Goal: Obtain resource: Obtain resource

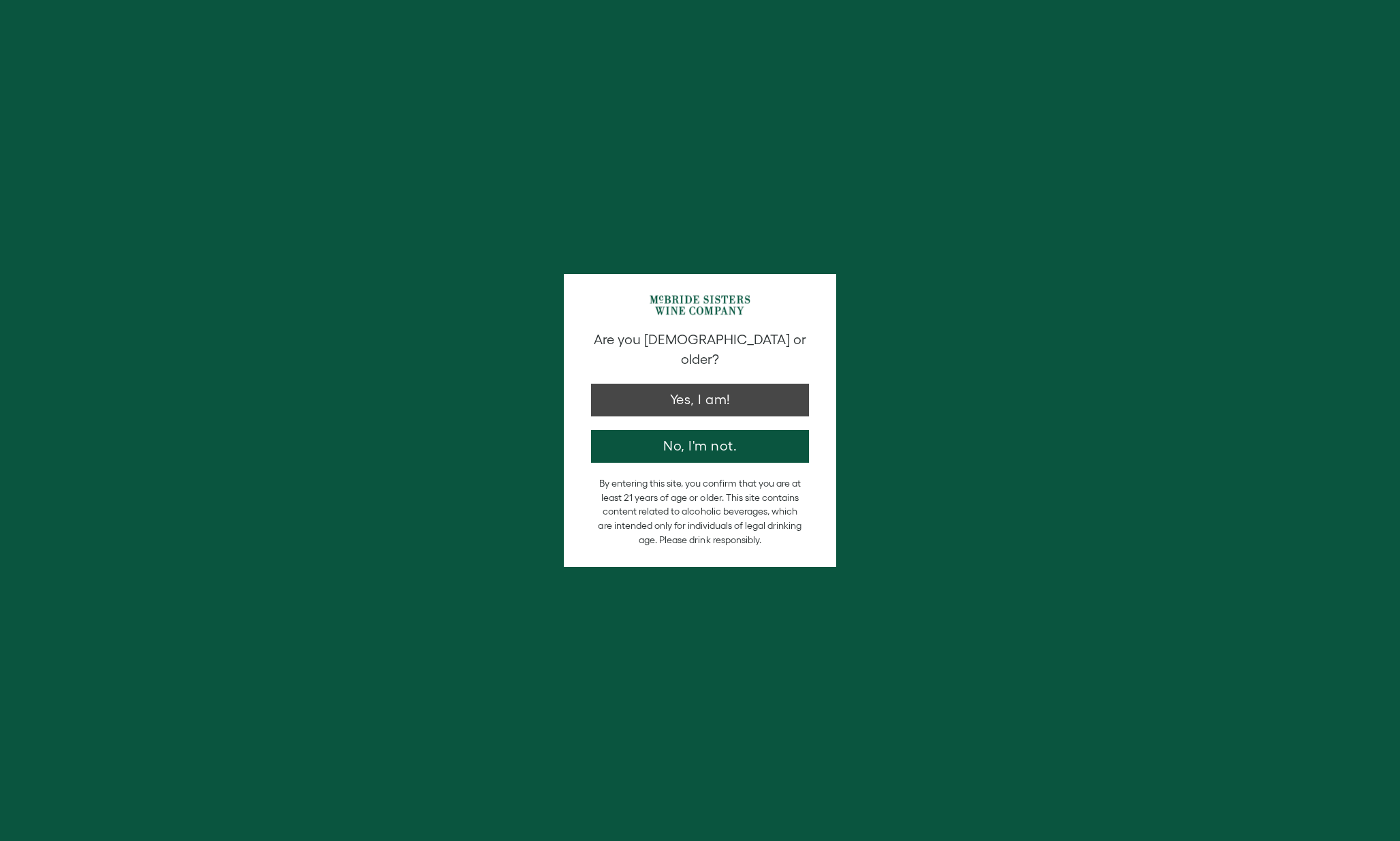
click at [762, 383] on button "Yes, I am!" at bounding box center [700, 399] width 218 height 33
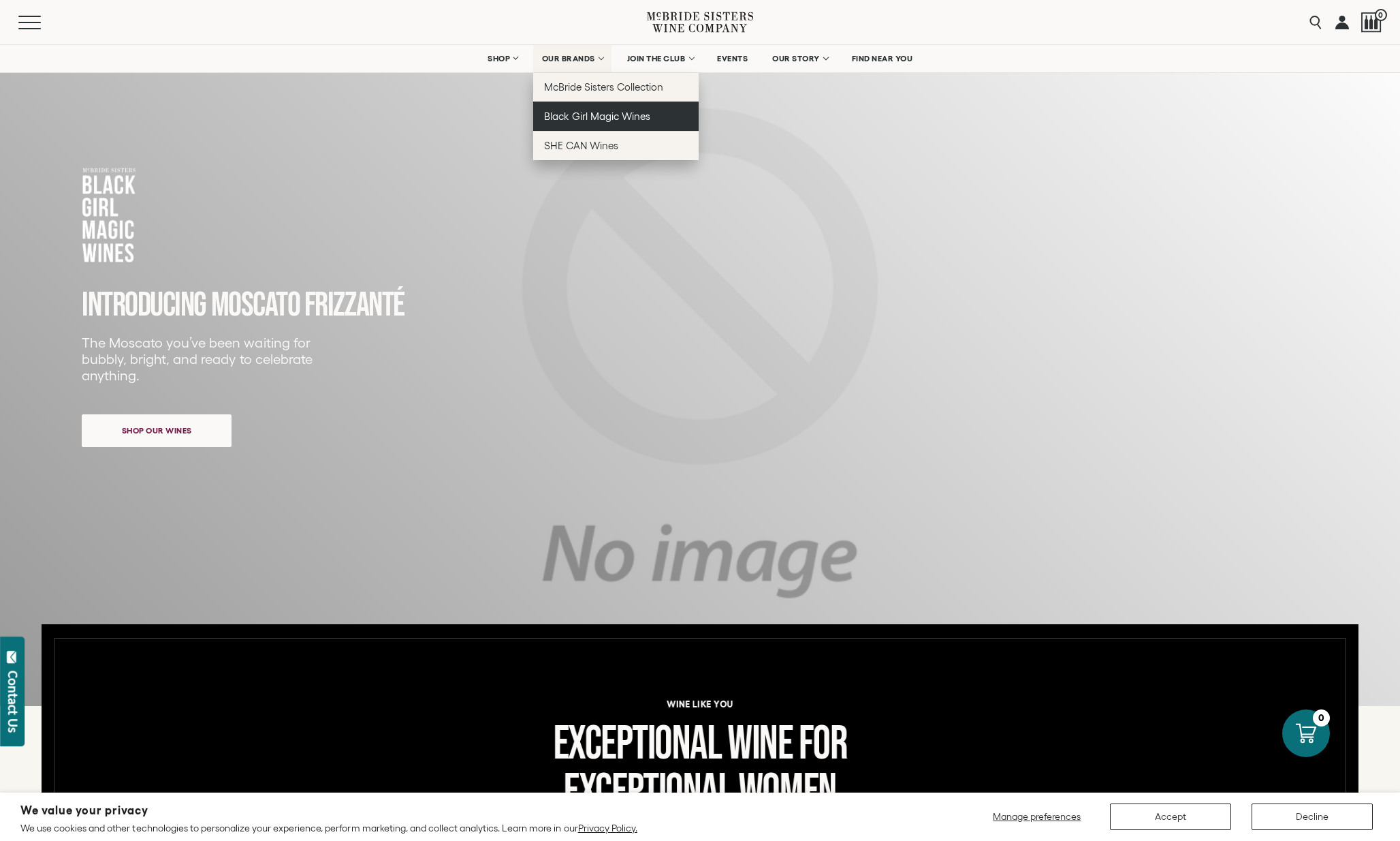
click at [563, 108] on link "Black Girl Magic Wines" at bounding box center [615, 116] width 165 height 29
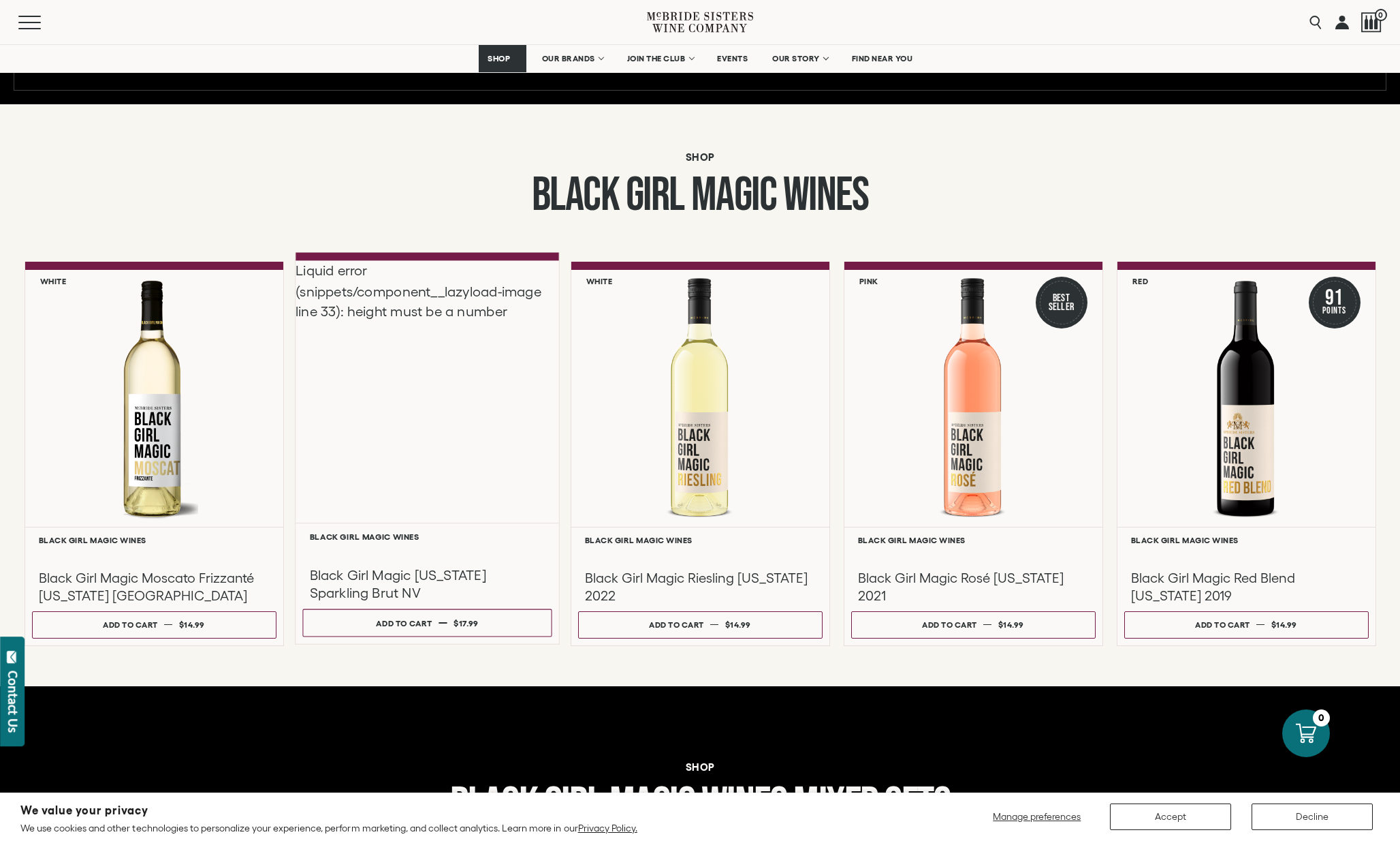
scroll to position [1007, 0]
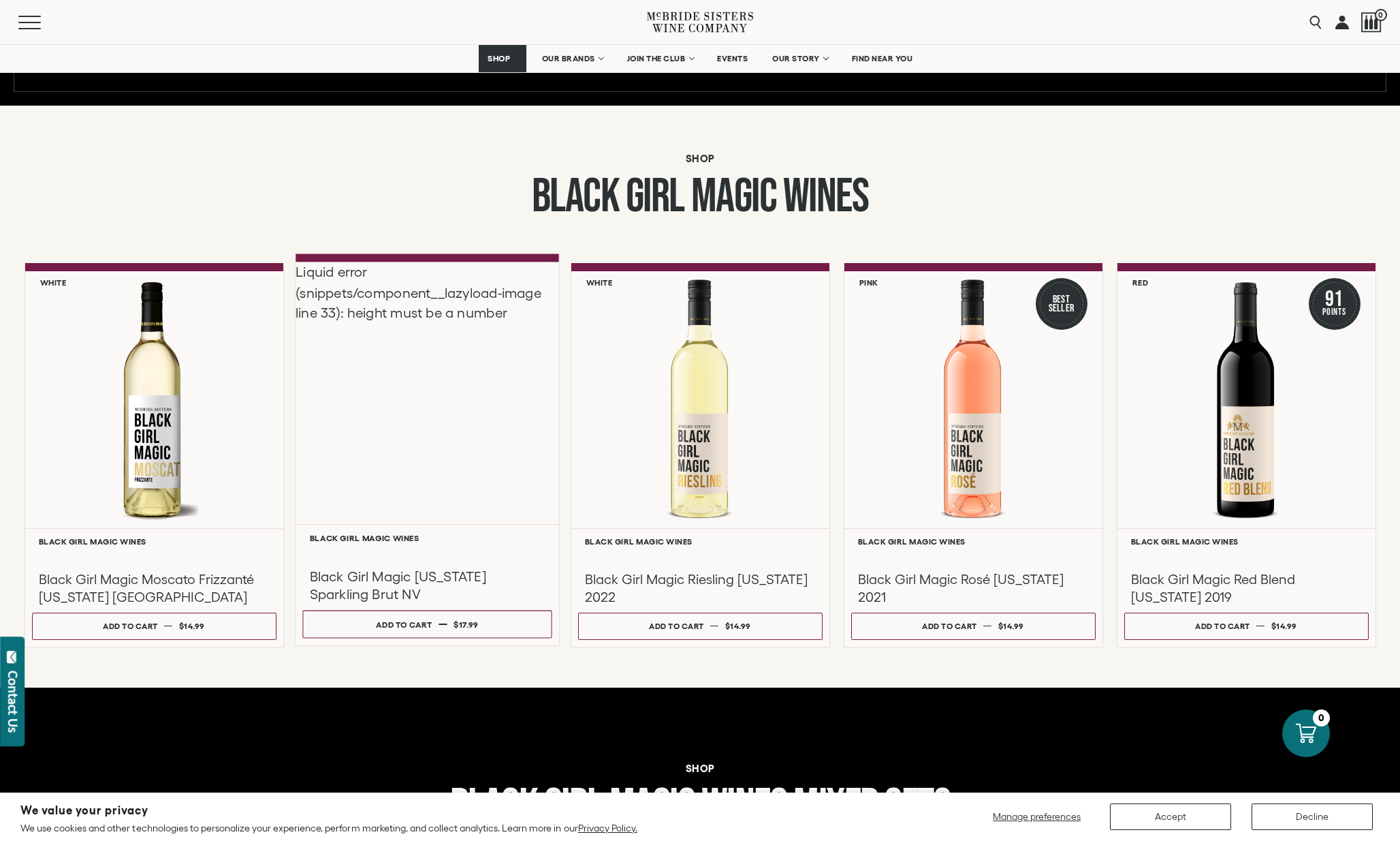
click at [424, 389] on div "Liquid error (snippets/component__lazyload-image line 33): height must be a num…" at bounding box center [428, 393] width 264 height 262
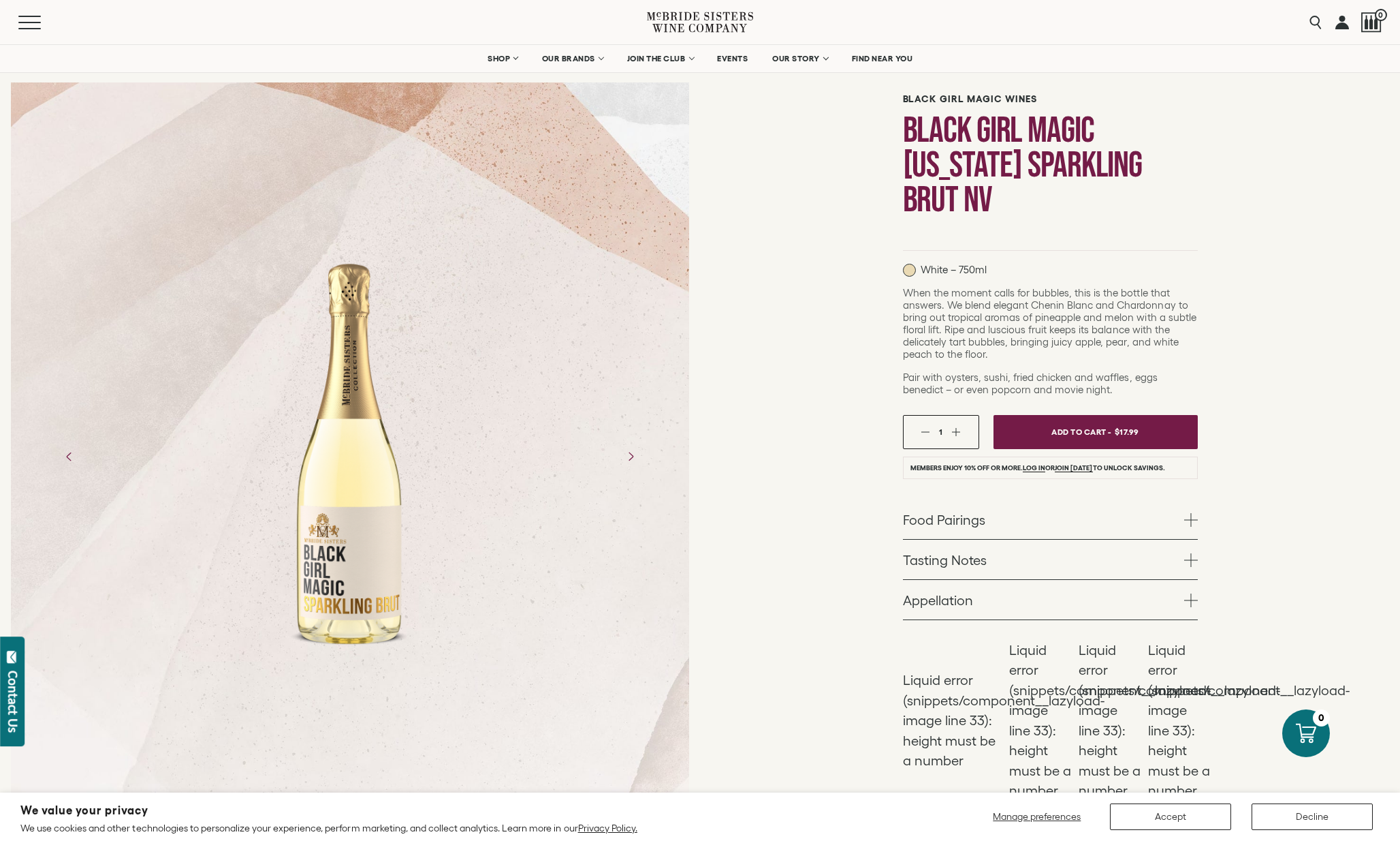
scroll to position [123, 0]
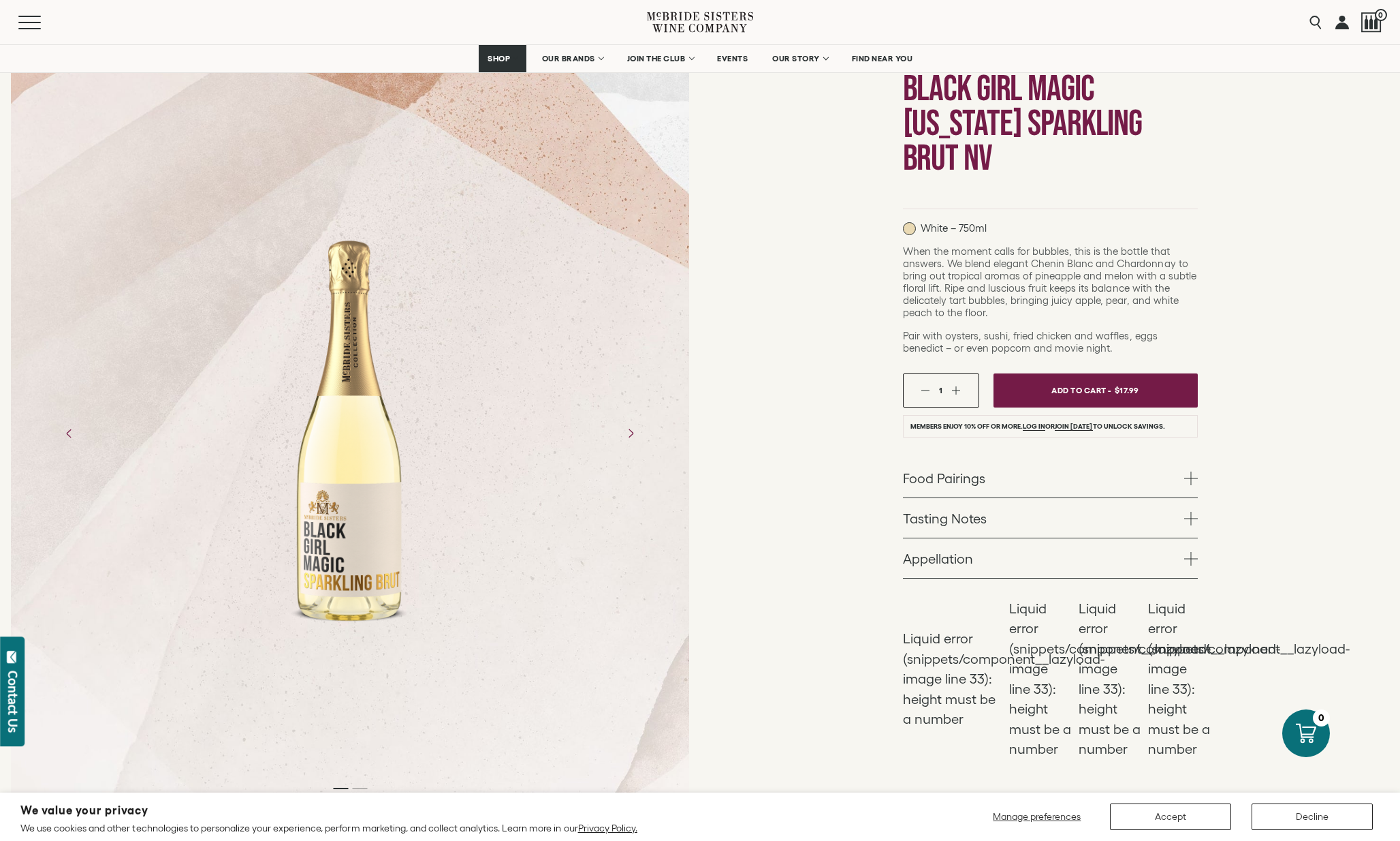
click at [1093, 478] on link "Food Pairings" at bounding box center [1050, 478] width 295 height 39
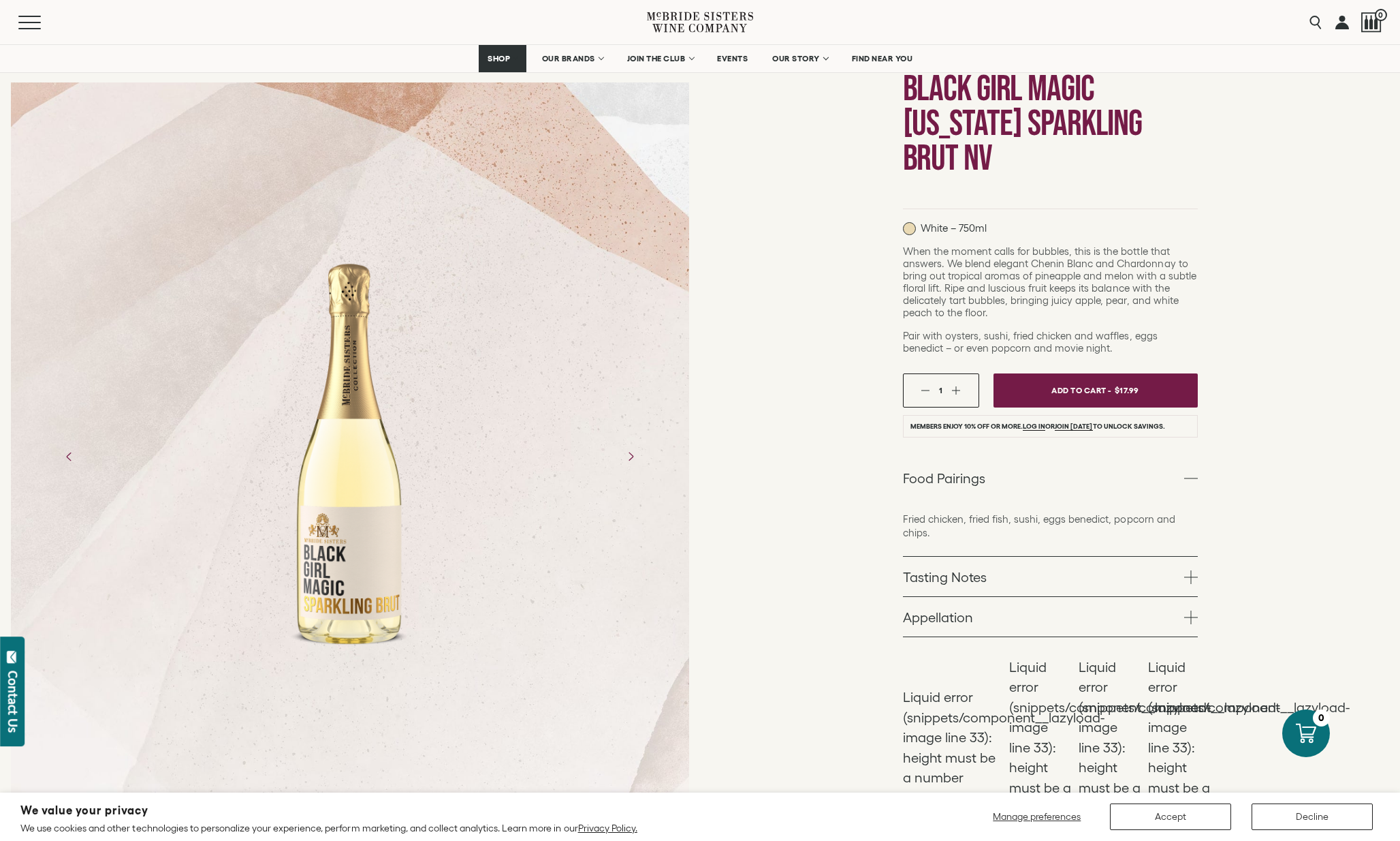
click at [1093, 478] on link "Food Pairings" at bounding box center [1050, 478] width 295 height 39
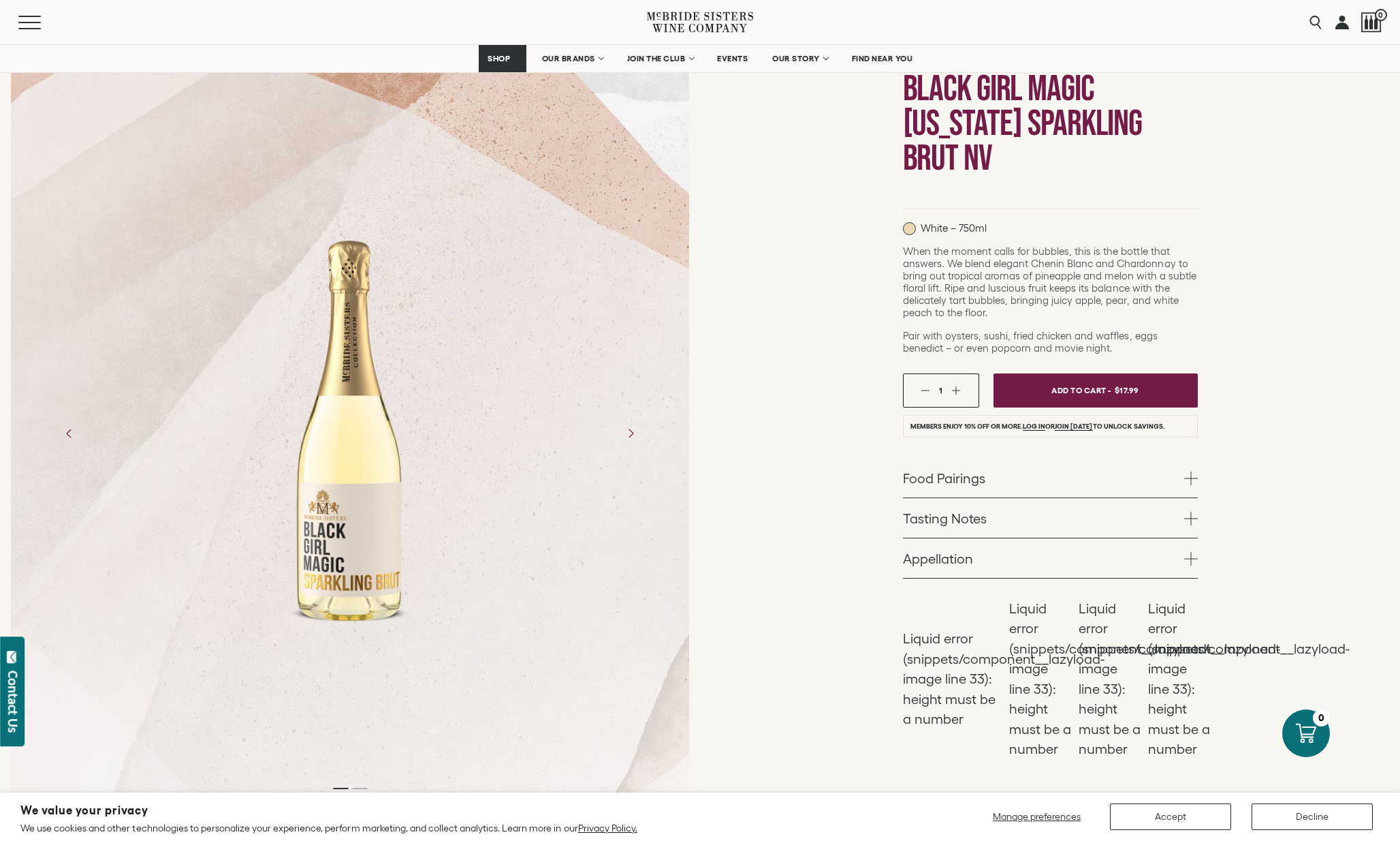
click at [1092, 517] on link "Tasting Notes" at bounding box center [1050, 518] width 295 height 39
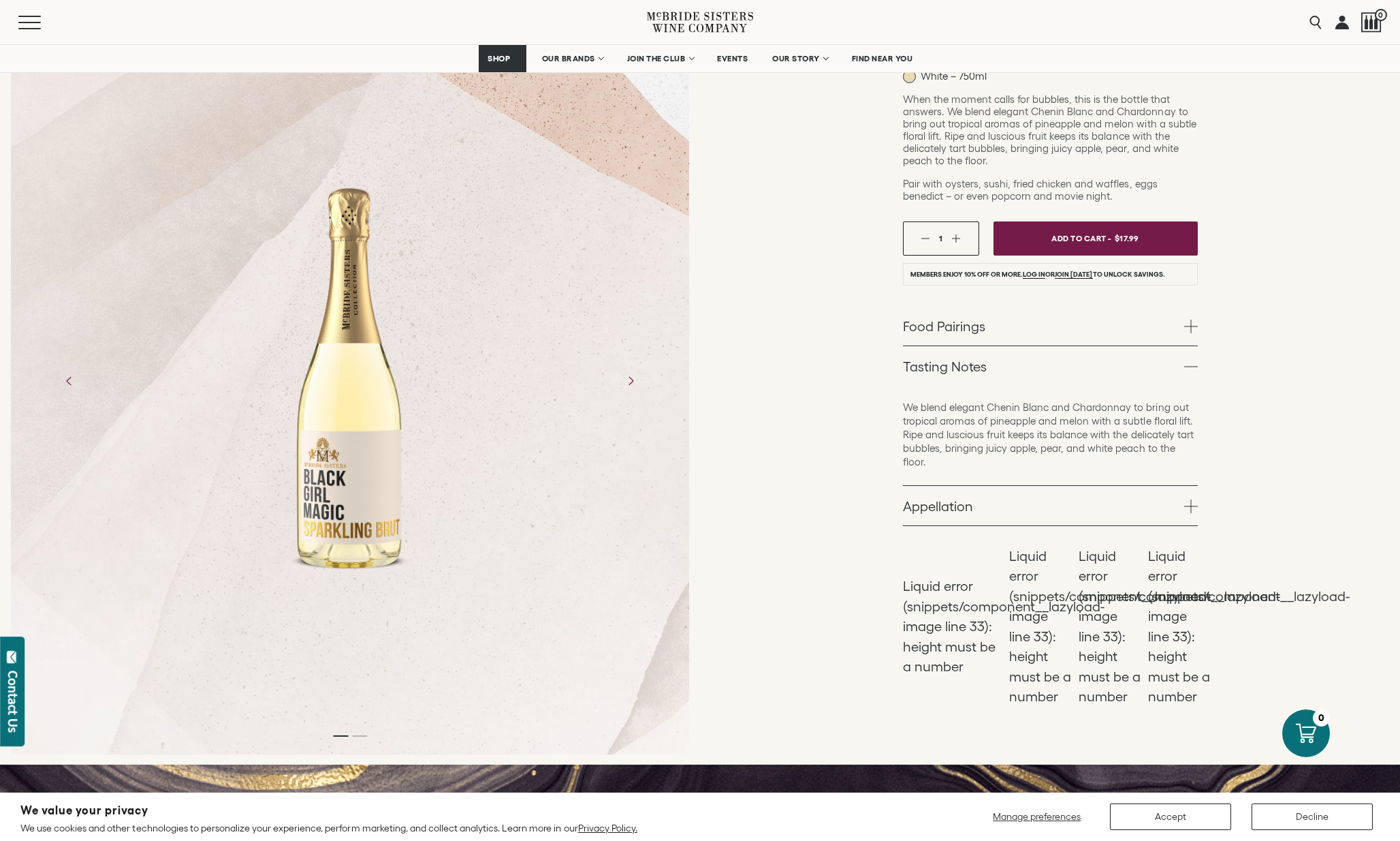
scroll to position [269, 0]
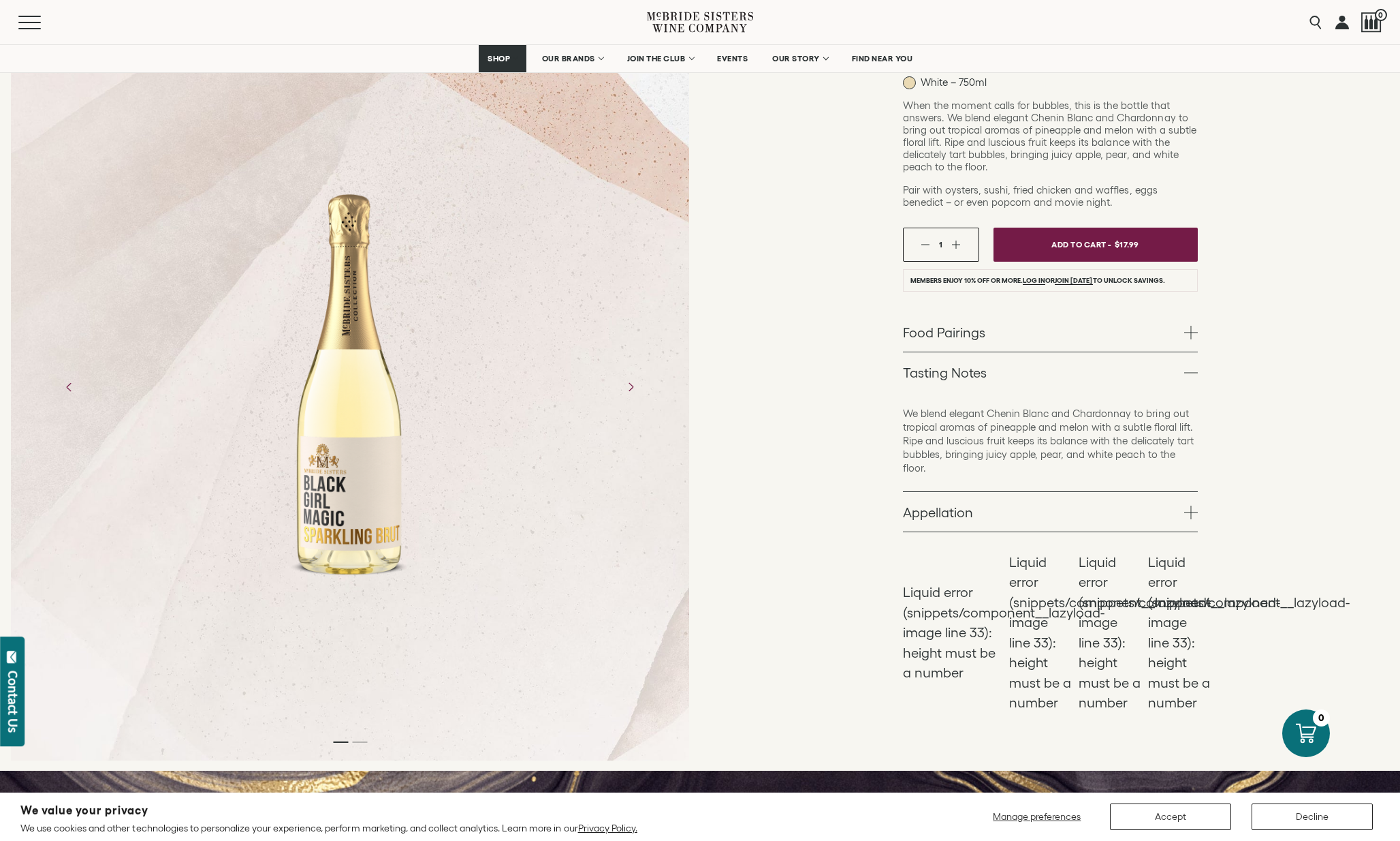
click at [1092, 517] on link "Appellation" at bounding box center [1050, 512] width 295 height 39
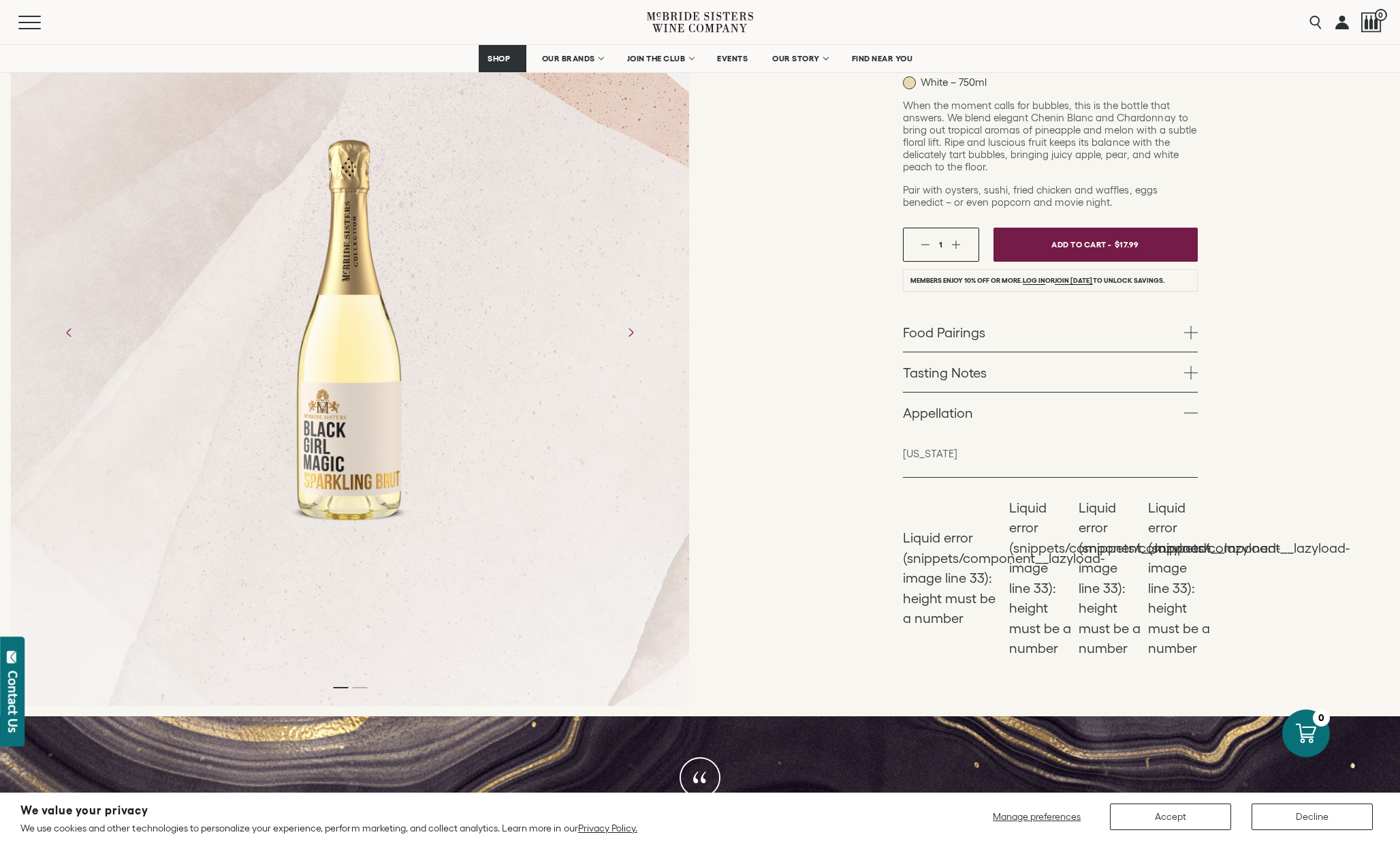
click at [1083, 405] on link "Appellation" at bounding box center [1050, 412] width 295 height 39
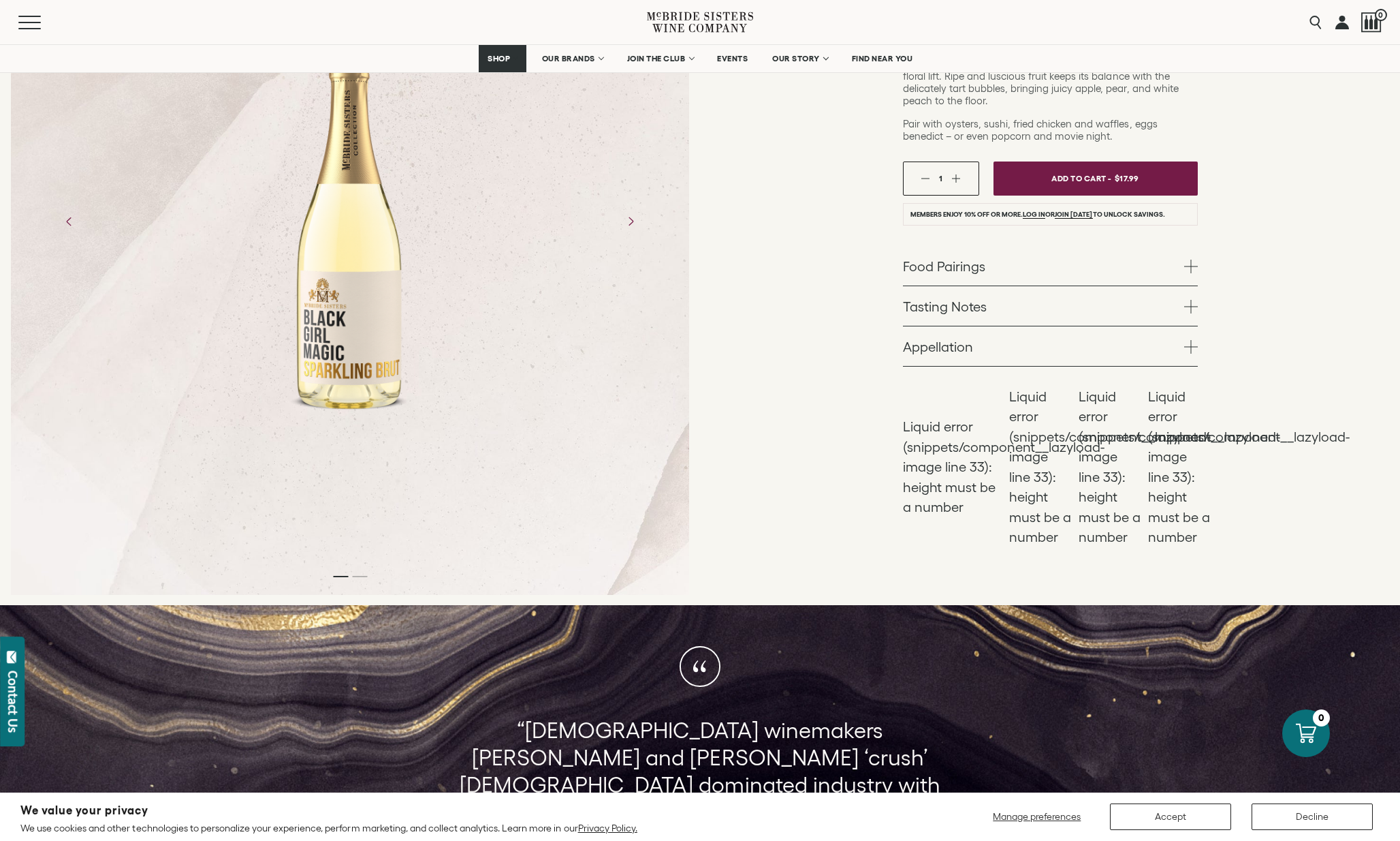
scroll to position [356, 0]
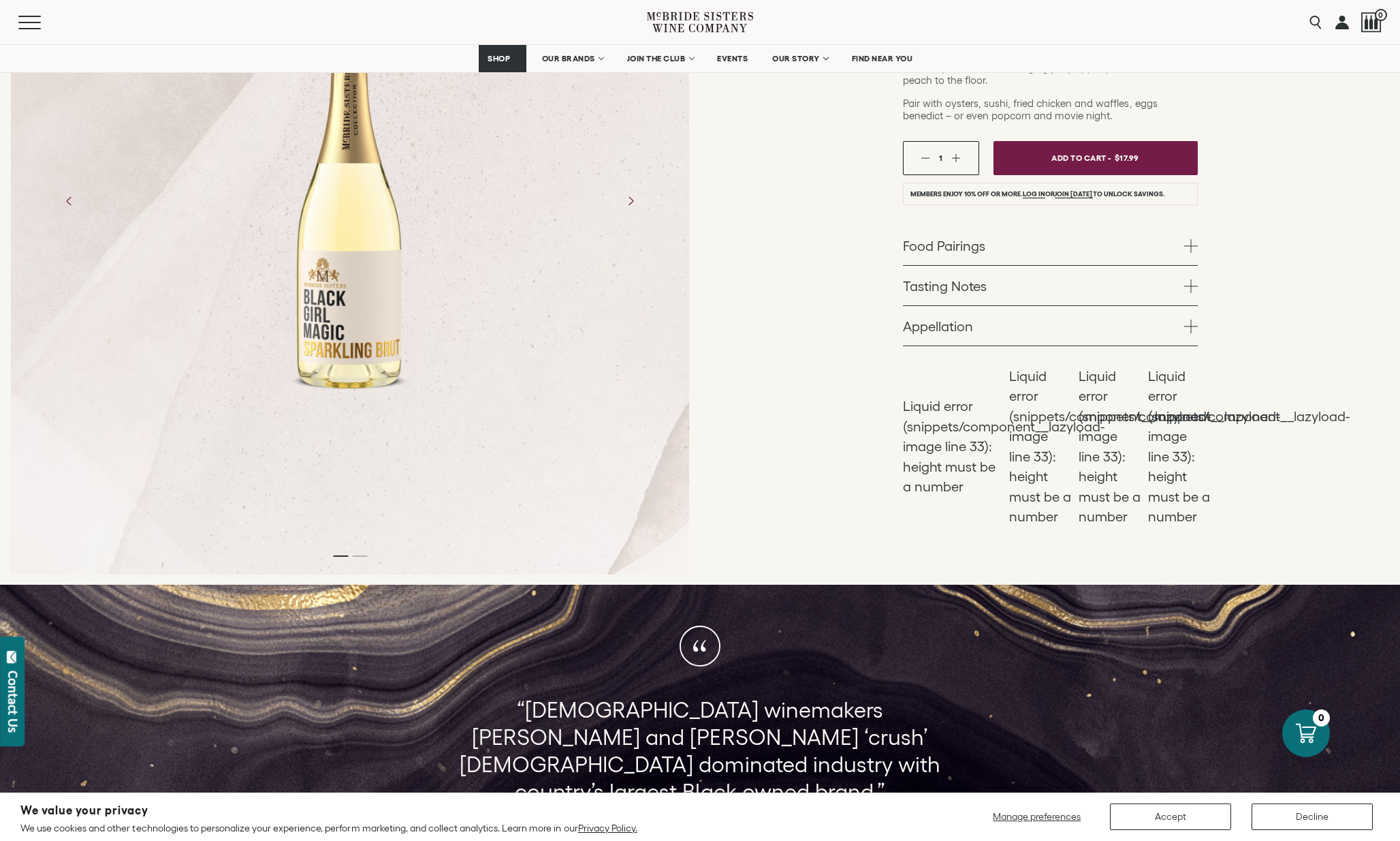
click at [1032, 288] on link "Tasting Notes" at bounding box center [1050, 285] width 295 height 39
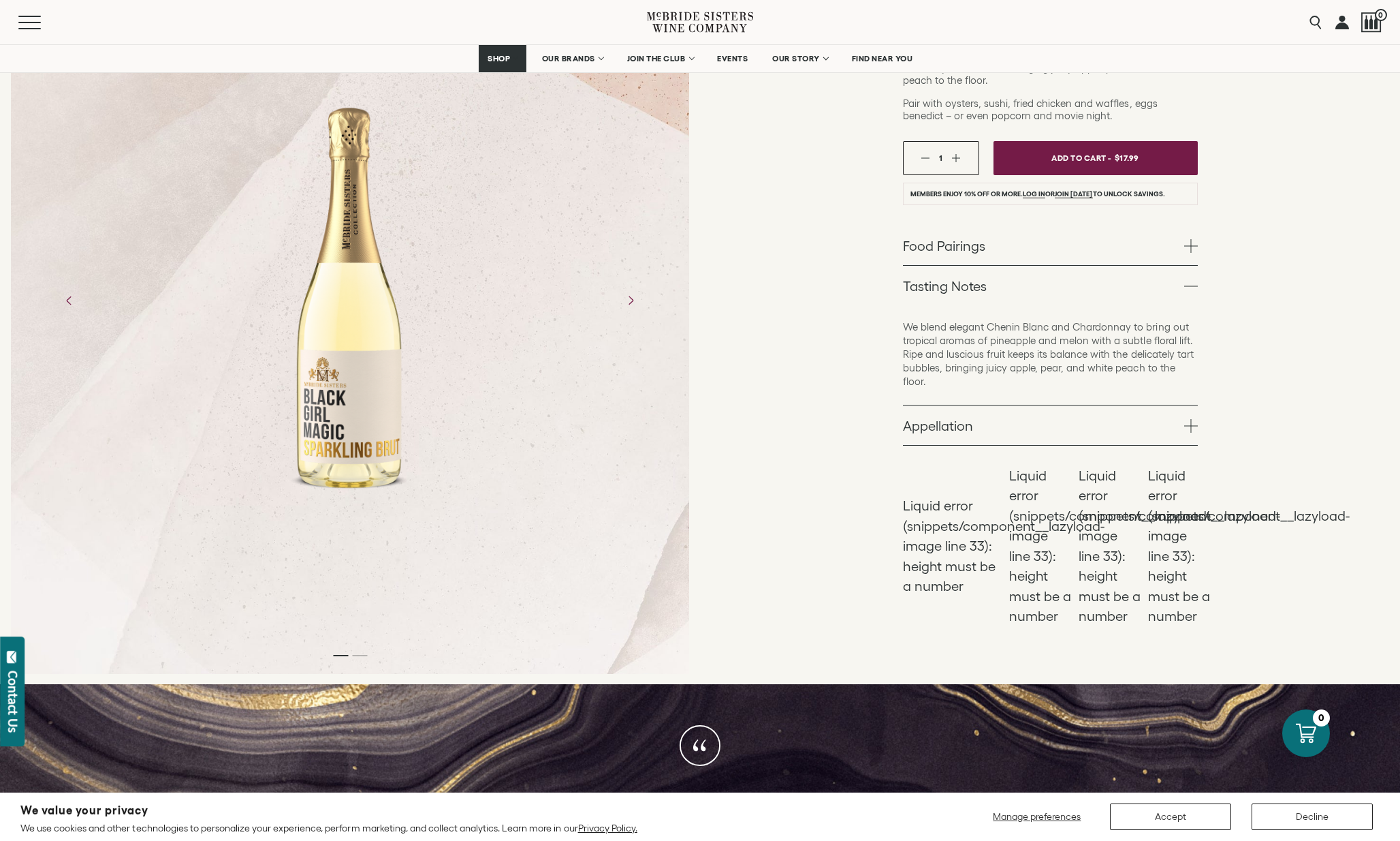
click at [1008, 357] on p "We blend elegant Chenin Blanc and Chardonnay to bring out tropical aromas of pi…" at bounding box center [1050, 354] width 295 height 68
click at [1008, 284] on link "Tasting Notes" at bounding box center [1050, 285] width 295 height 39
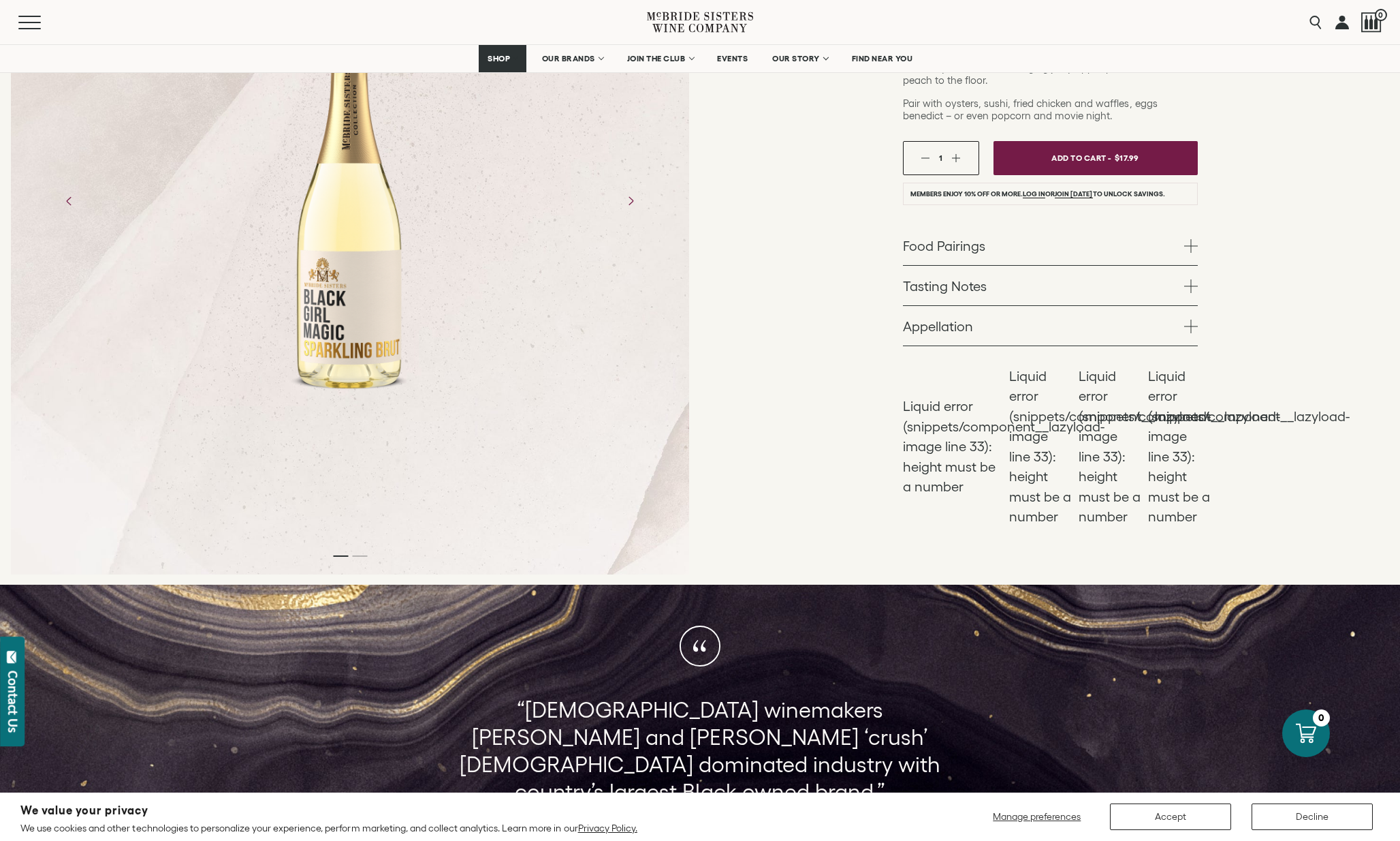
click at [1005, 244] on link "Food Pairings" at bounding box center [1050, 245] width 295 height 39
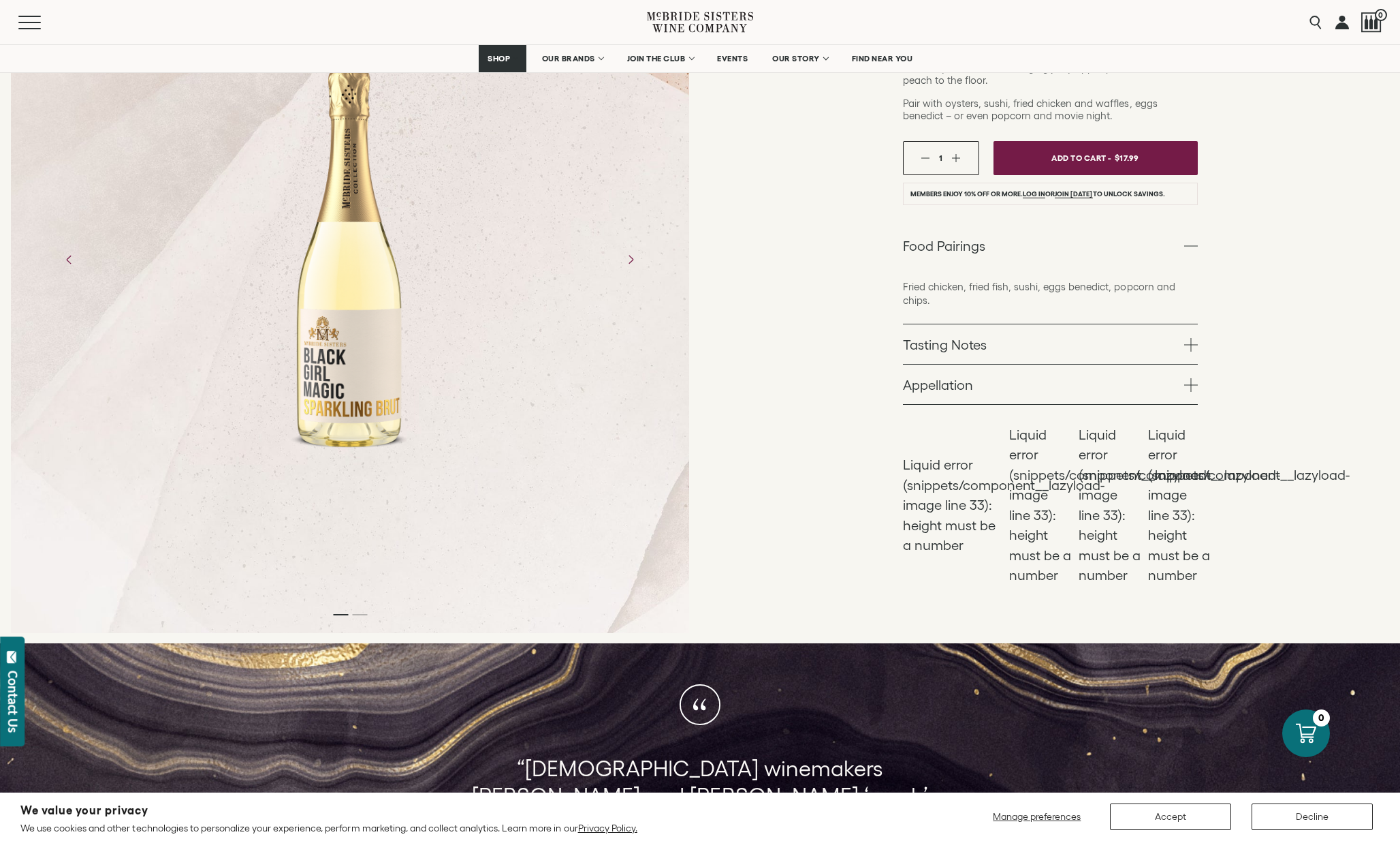
click at [1005, 244] on link "Food Pairings" at bounding box center [1050, 245] width 295 height 39
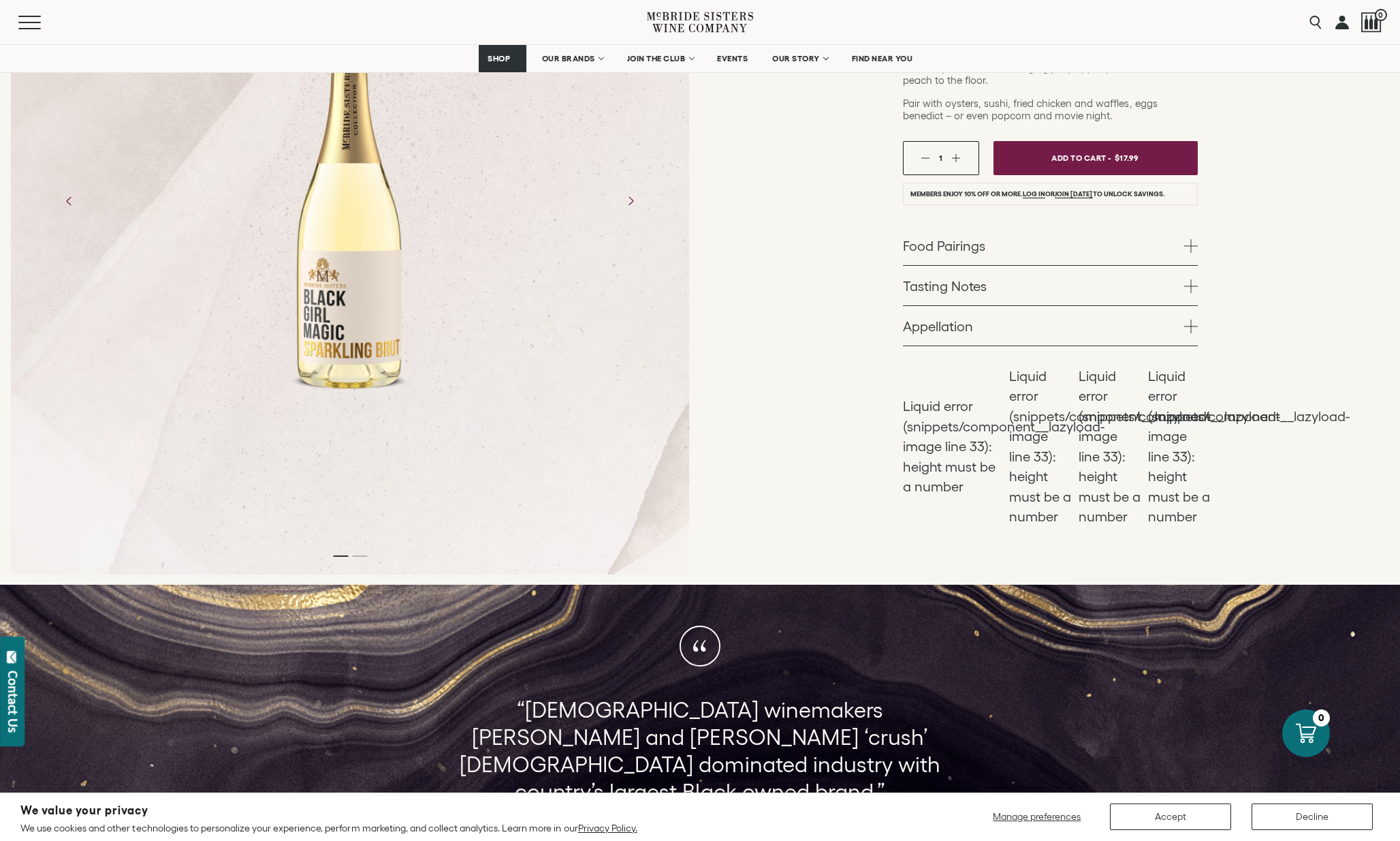
click at [995, 317] on link "Appellation" at bounding box center [1050, 326] width 295 height 39
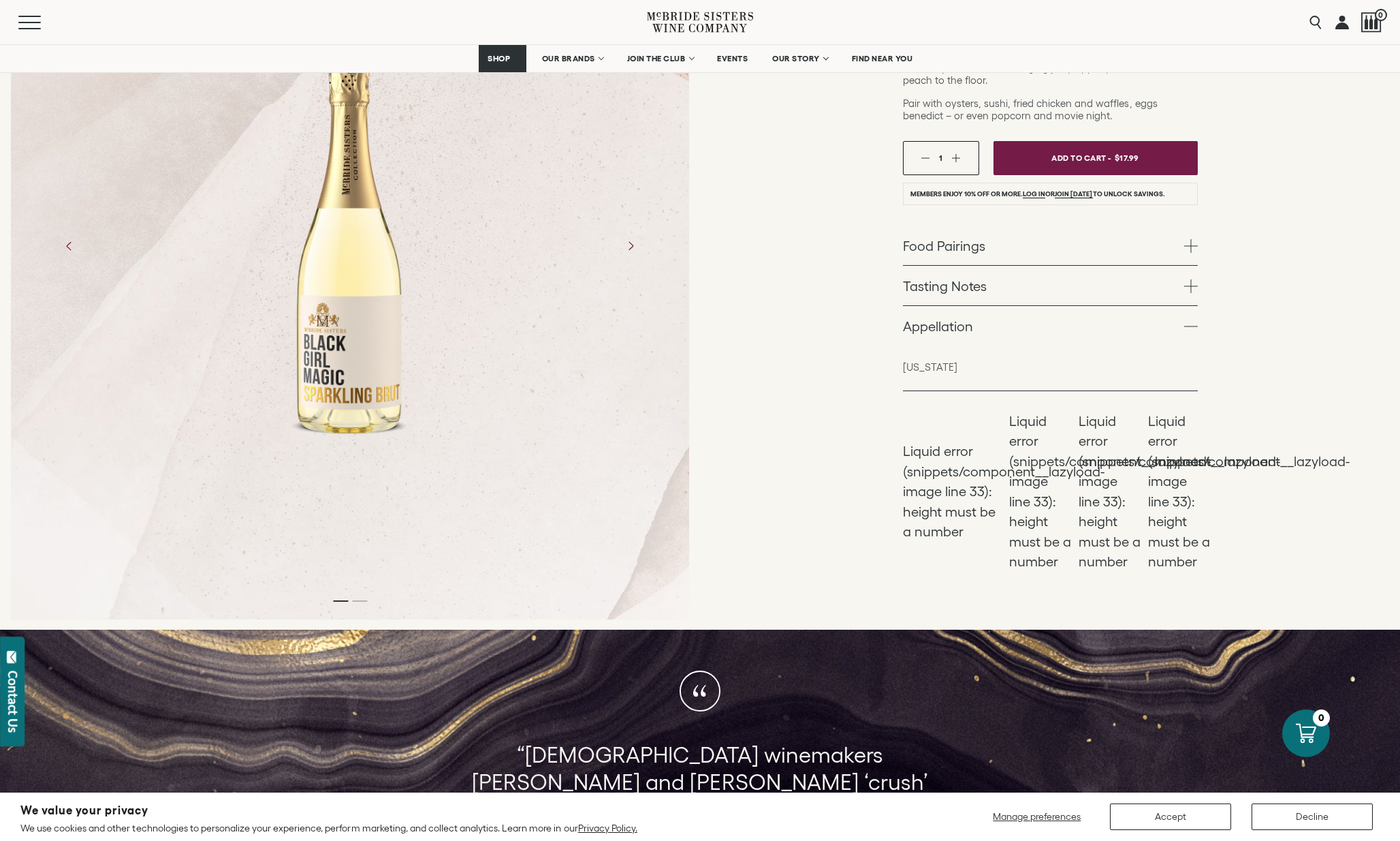
click at [995, 317] on link "Appellation" at bounding box center [1050, 326] width 295 height 39
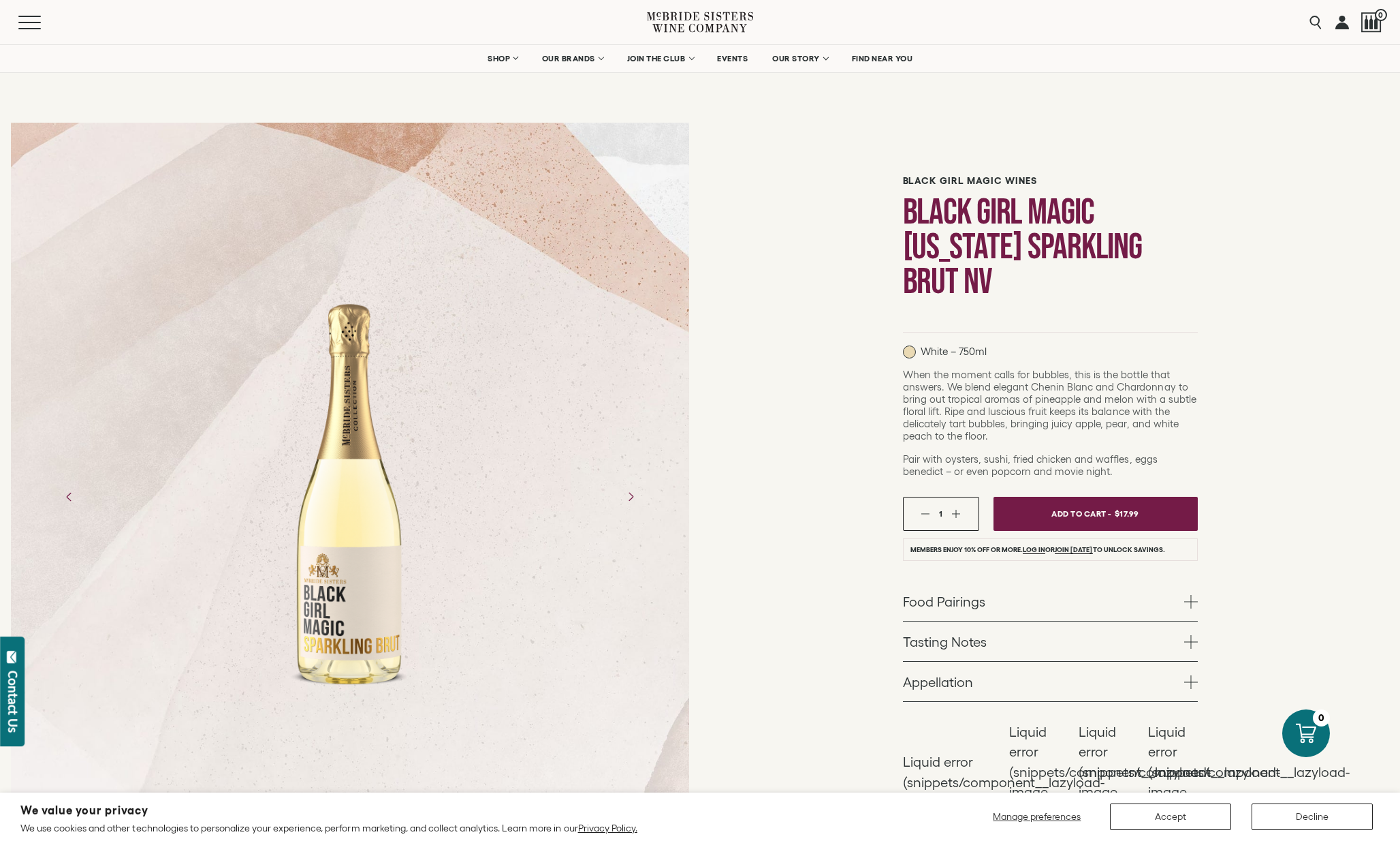
scroll to position [0, 0]
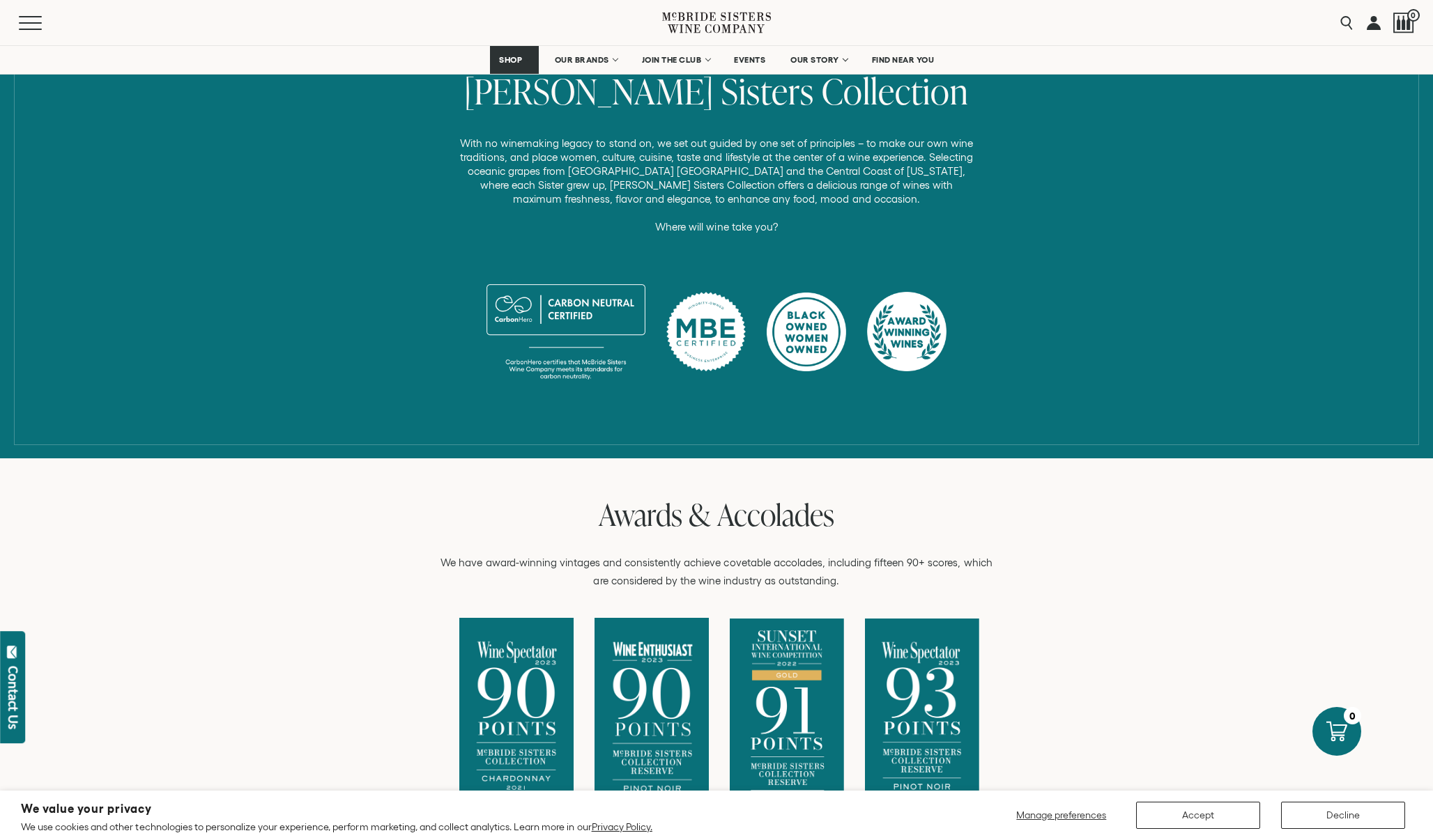
scroll to position [539, 0]
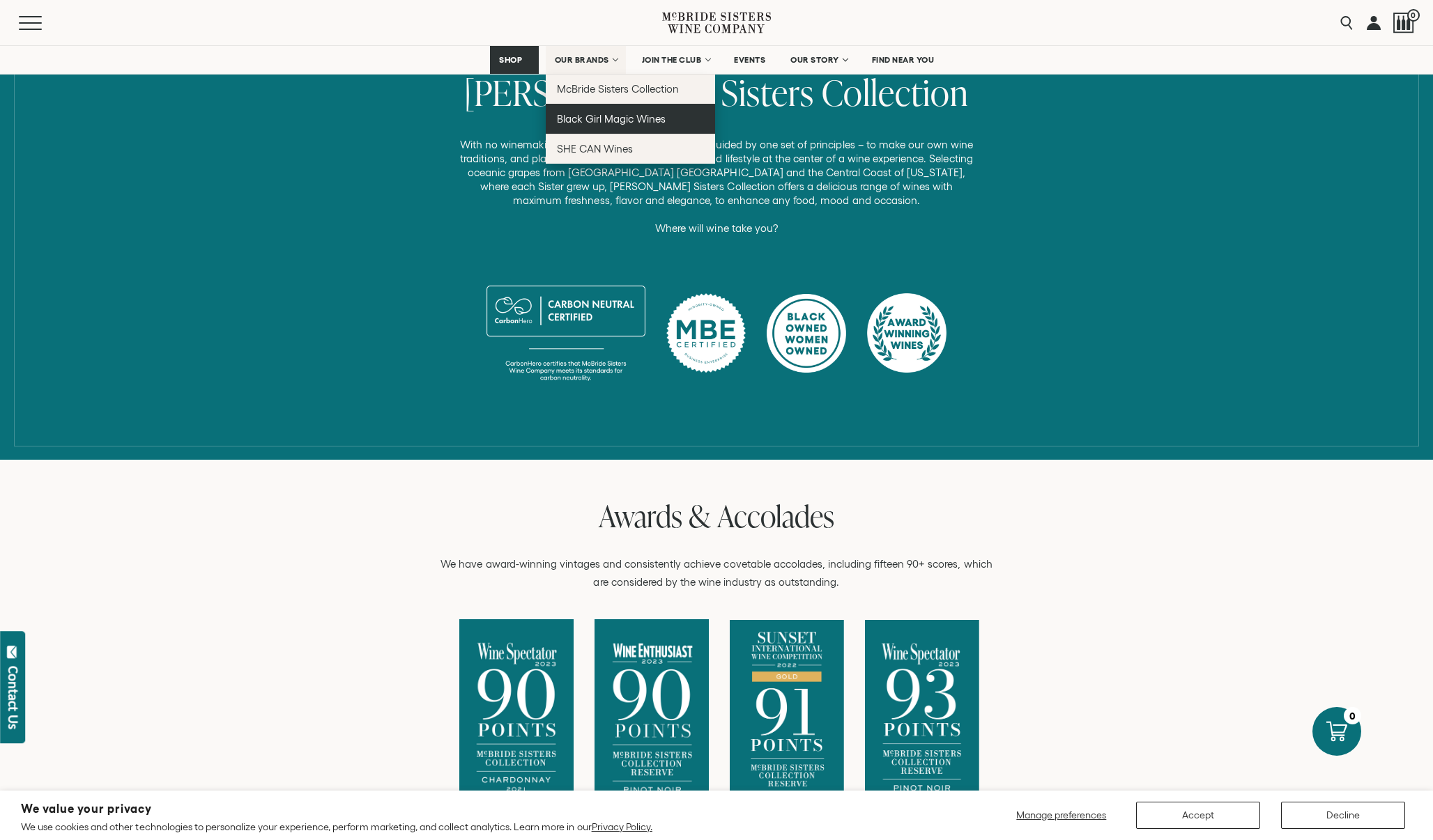
click at [590, 132] on link "Black Girl Magic Wines" at bounding box center [630, 118] width 169 height 30
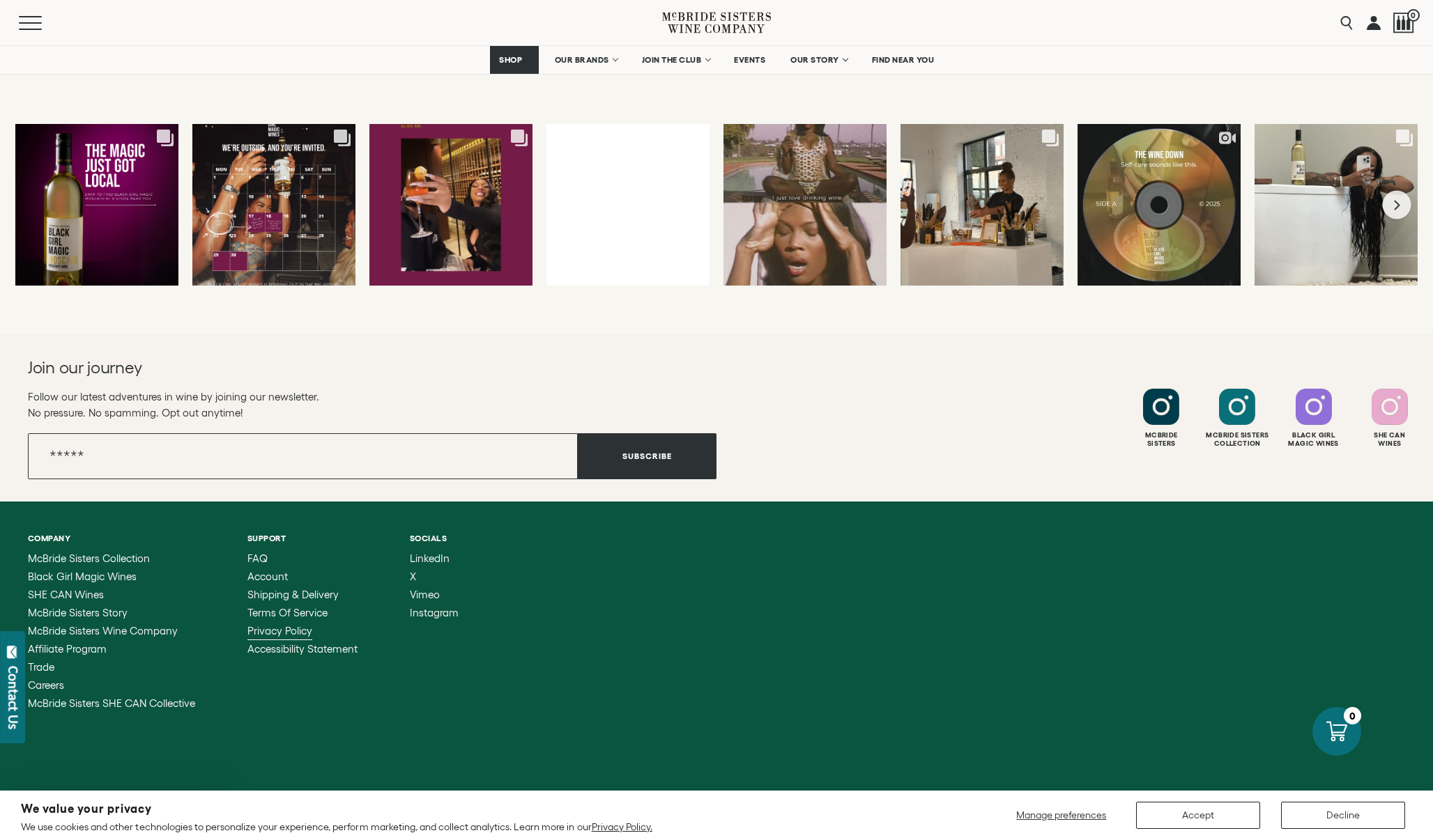
scroll to position [3616, 0]
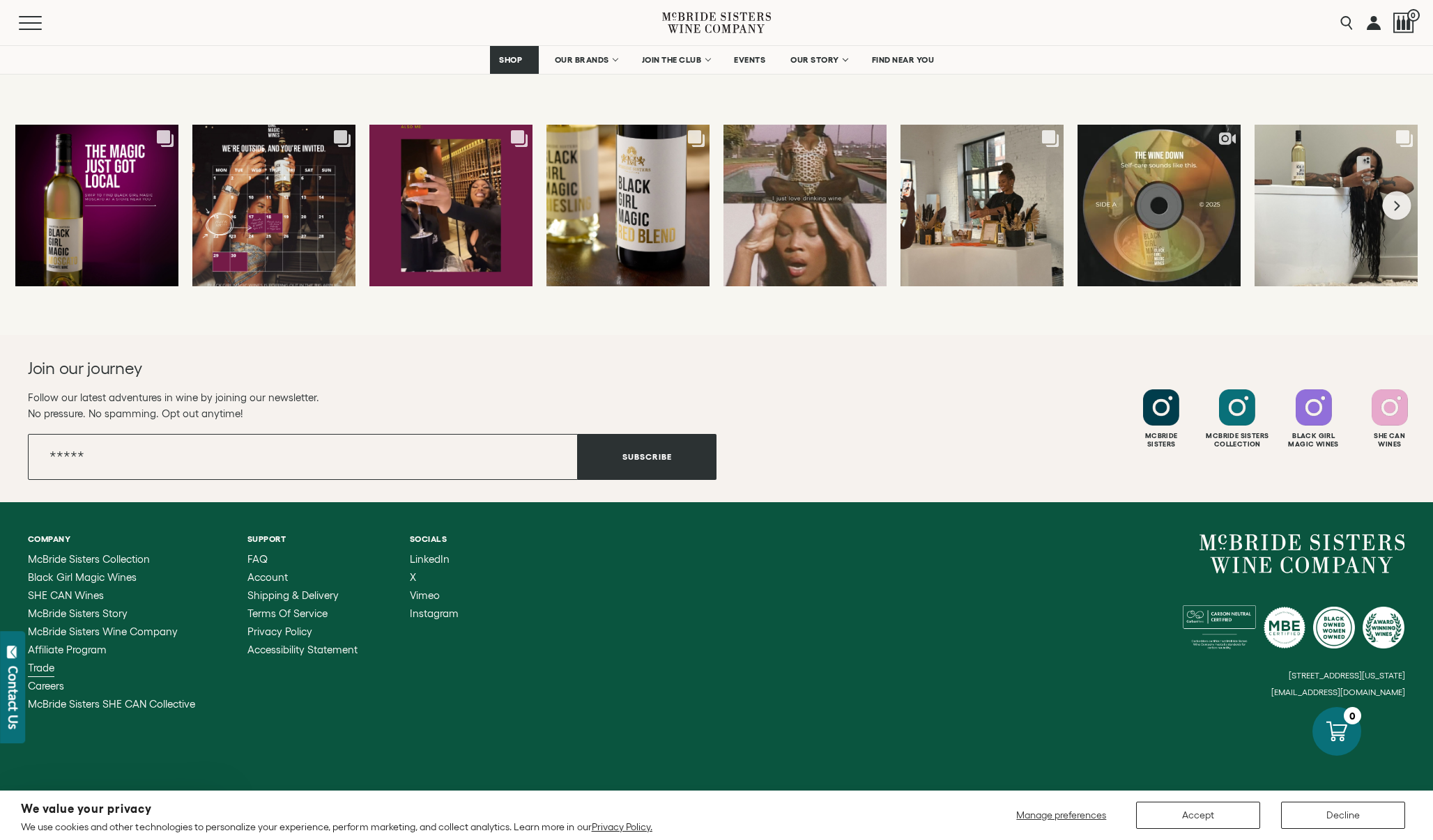
click at [46, 667] on span "Trade" at bounding box center [41, 668] width 26 height 12
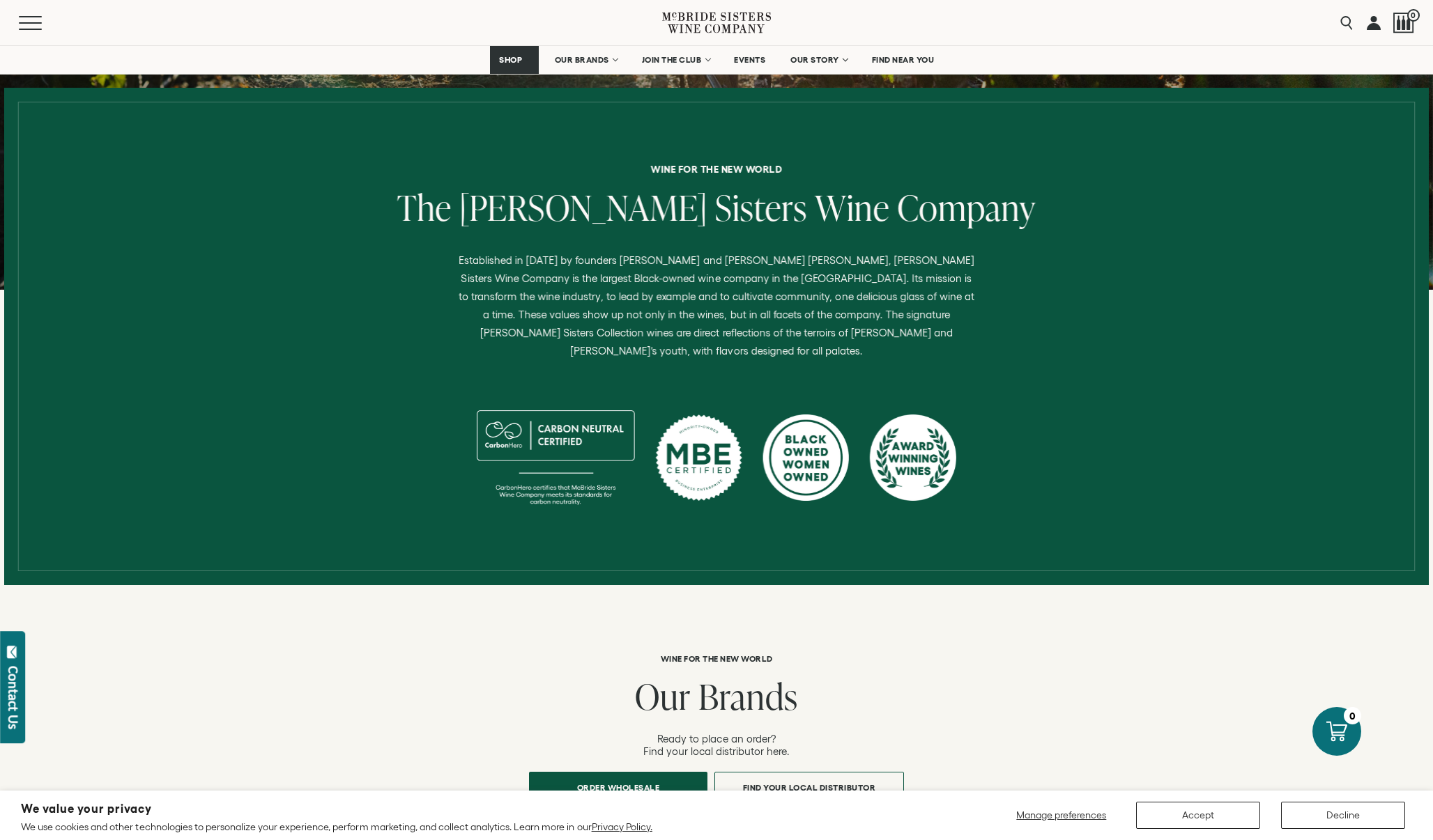
scroll to position [656, 0]
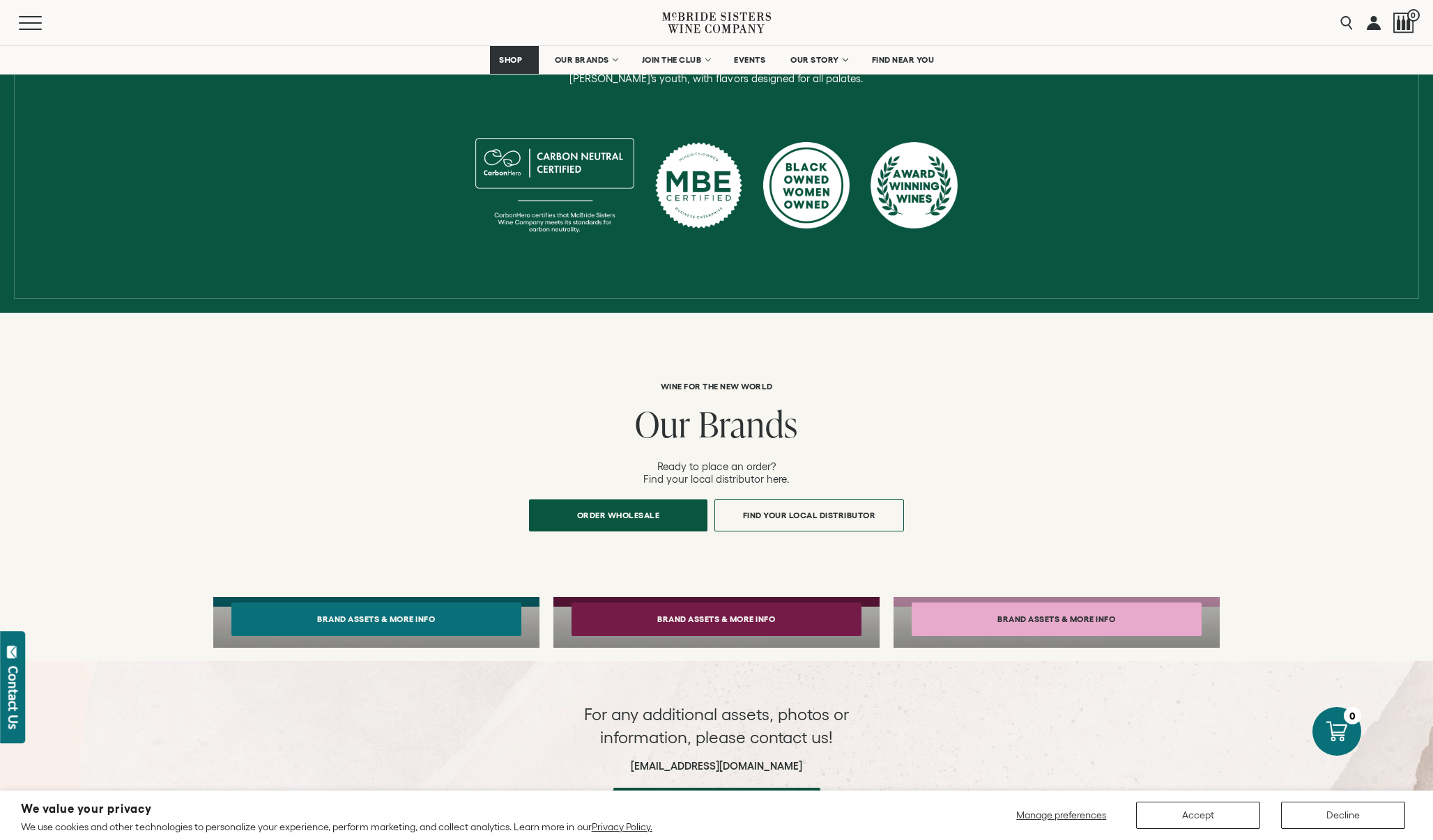
click at [795, 603] on button "Brand Assets & More Info" at bounding box center [716, 619] width 290 height 33
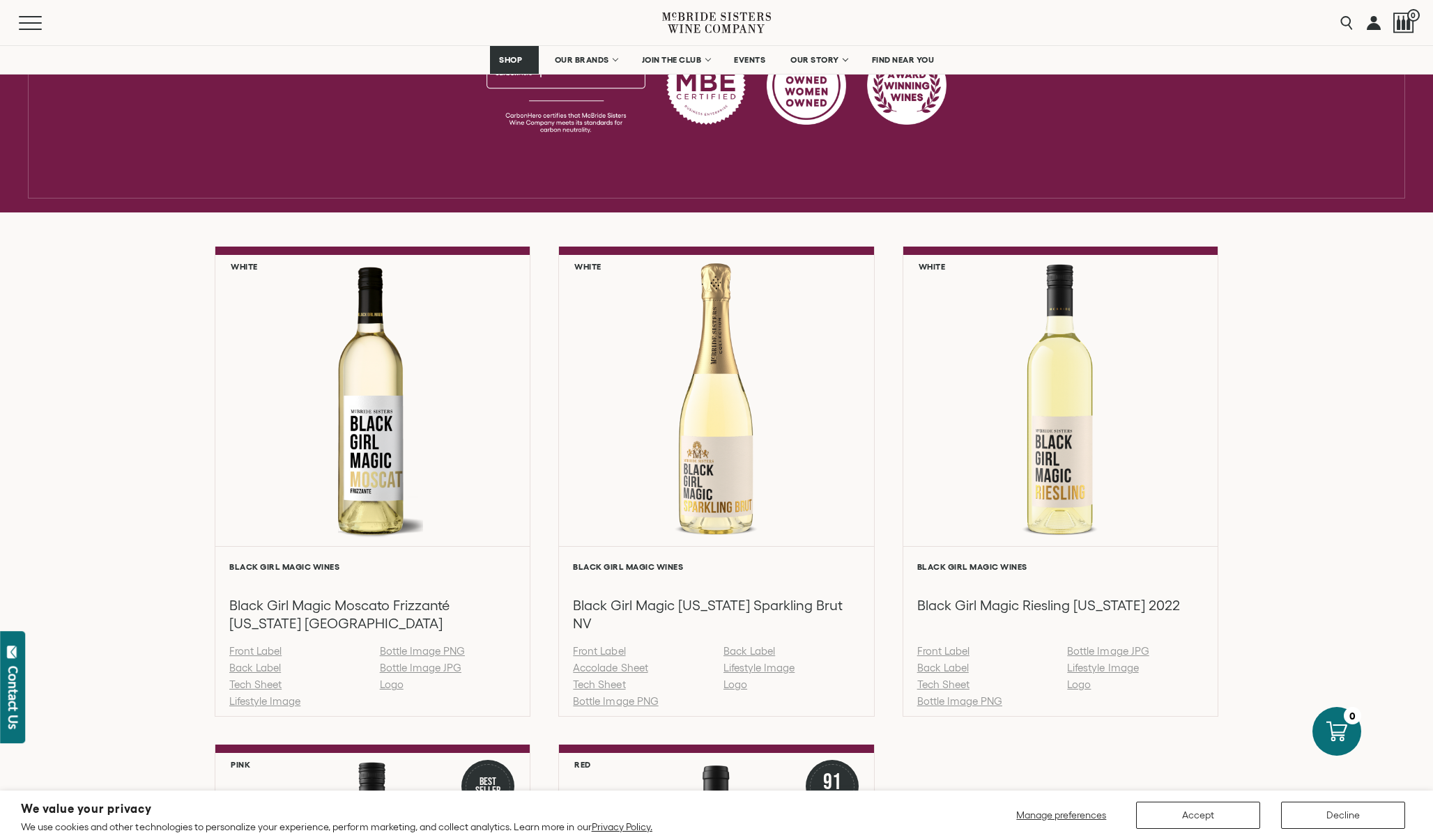
scroll to position [1105, 0]
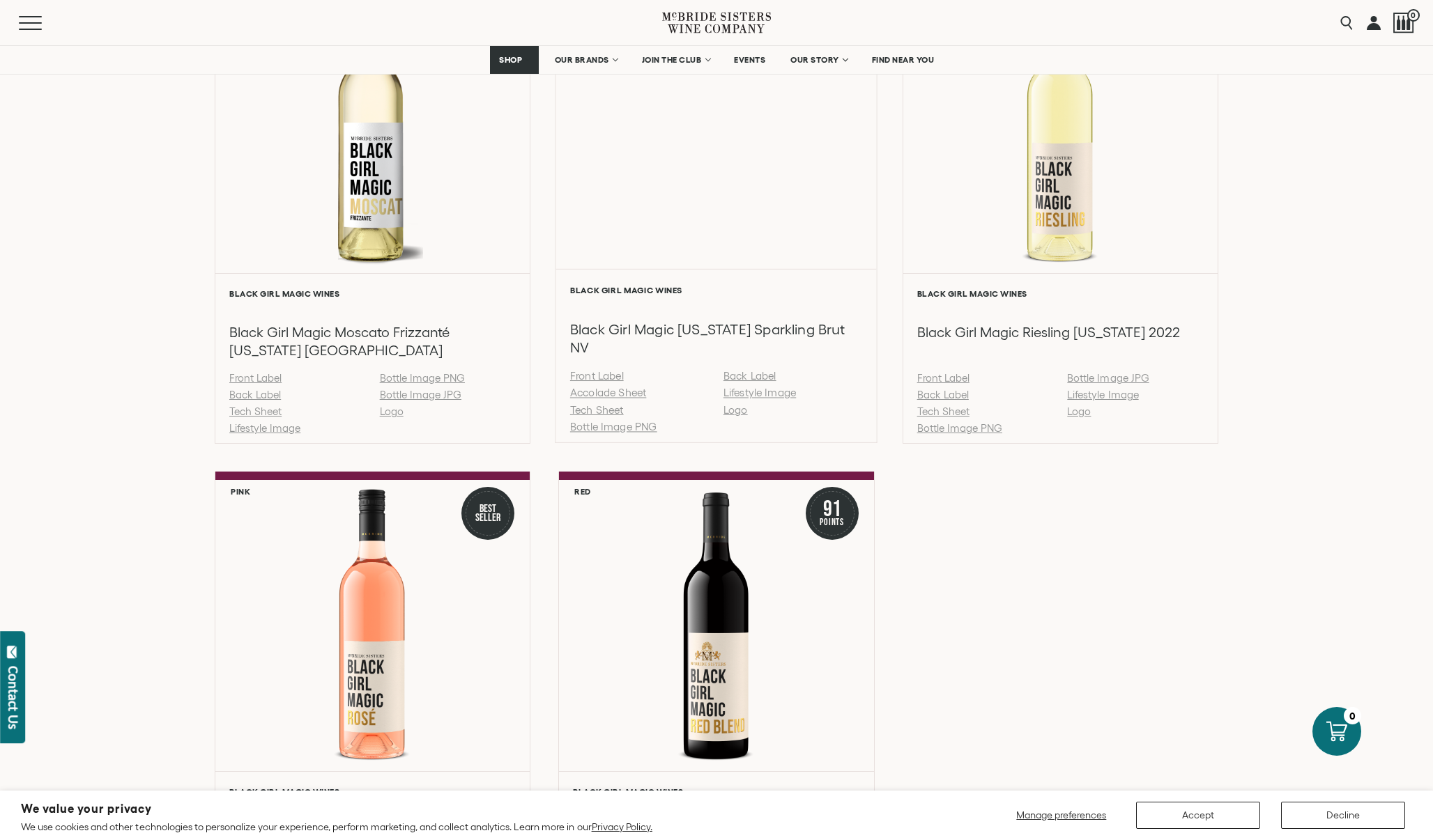
click at [606, 416] on link "Tech Sheet" at bounding box center [596, 410] width 53 height 12
click at [757, 382] on link "Back Label" at bounding box center [750, 376] width 53 height 12
